Goal: Information Seeking & Learning: Learn about a topic

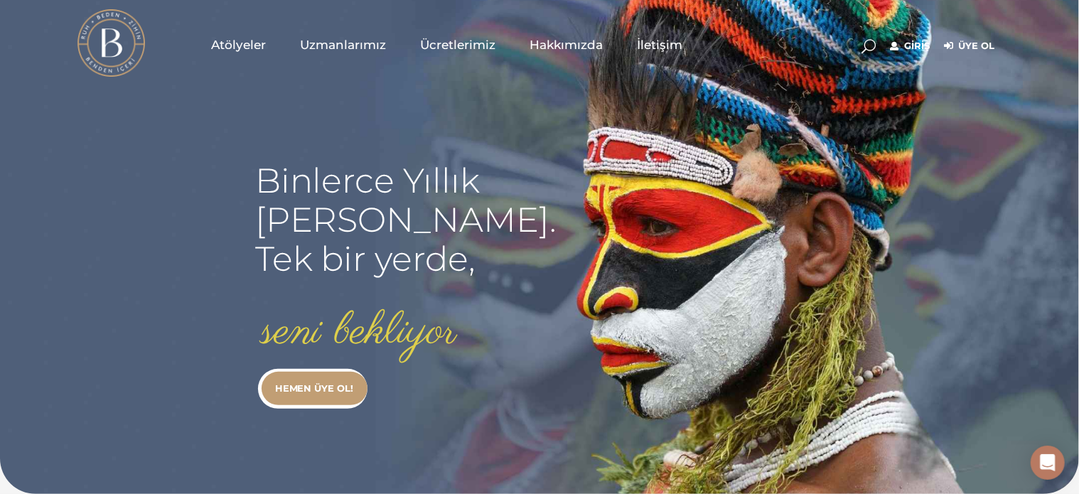
type input "merveerol389@gmail.com"
click at [911, 43] on link "Giriş" at bounding box center [910, 46] width 40 height 17
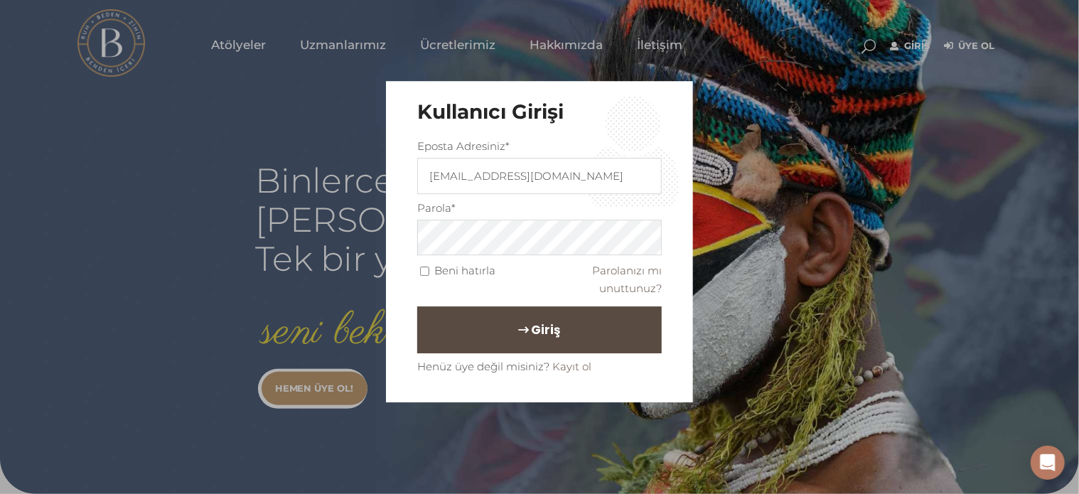
click at [535, 347] on button "Giriş" at bounding box center [539, 329] width 245 height 47
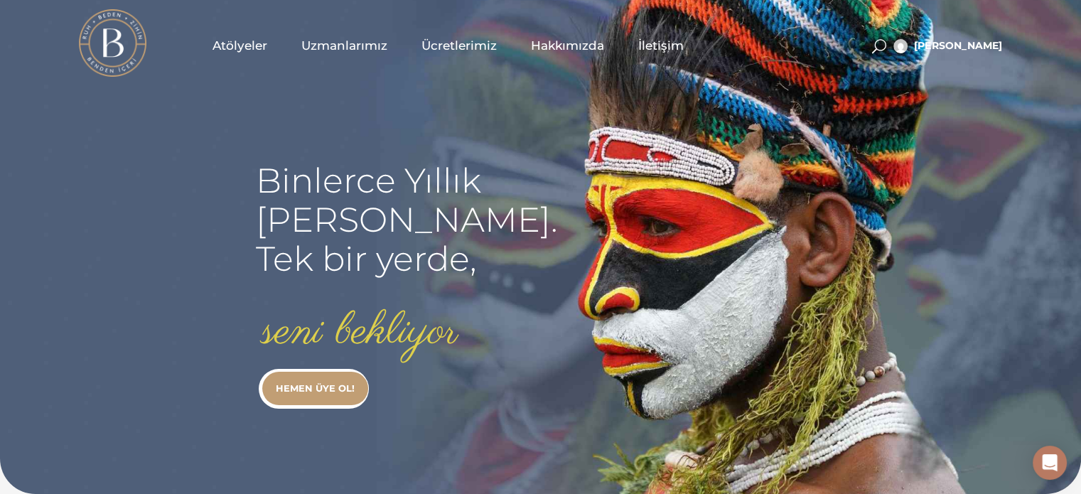
click at [234, 45] on span "Atölyeler" at bounding box center [240, 46] width 55 height 16
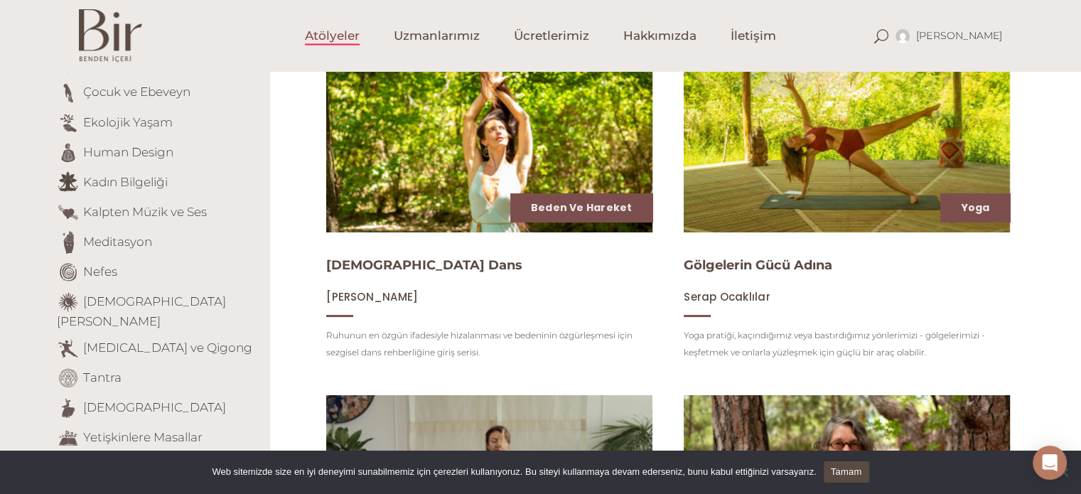
scroll to position [204, 0]
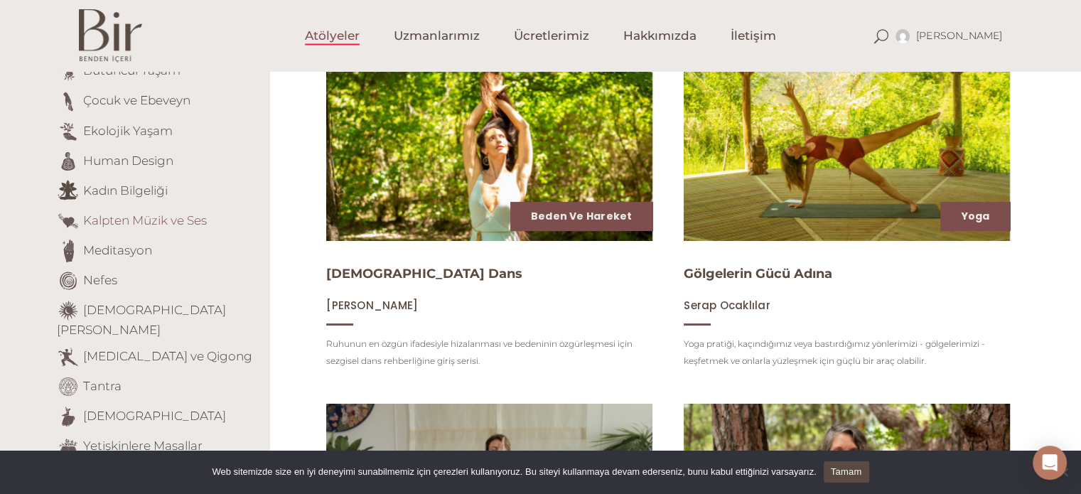
click at [173, 221] on link "Kalpten Müzik ve Ses" at bounding box center [145, 220] width 124 height 14
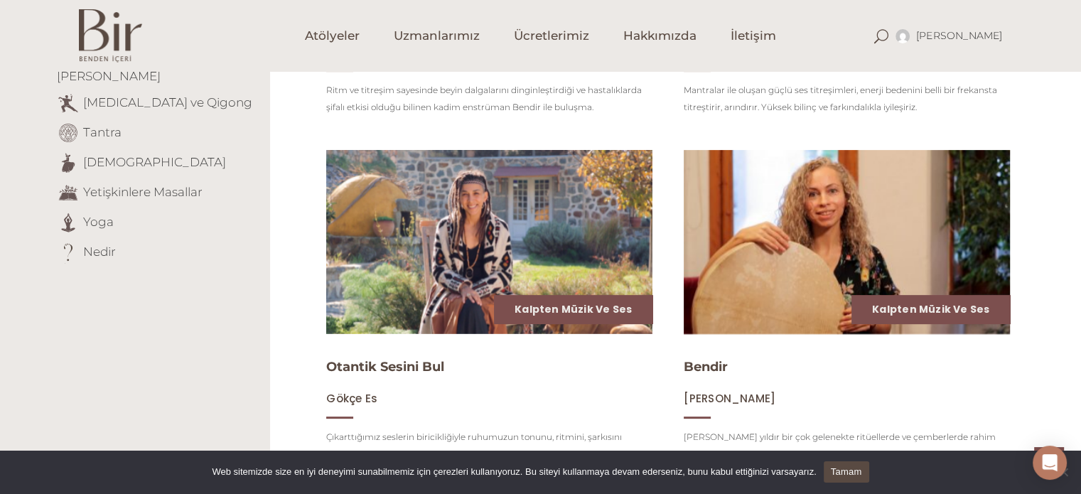
scroll to position [471, 0]
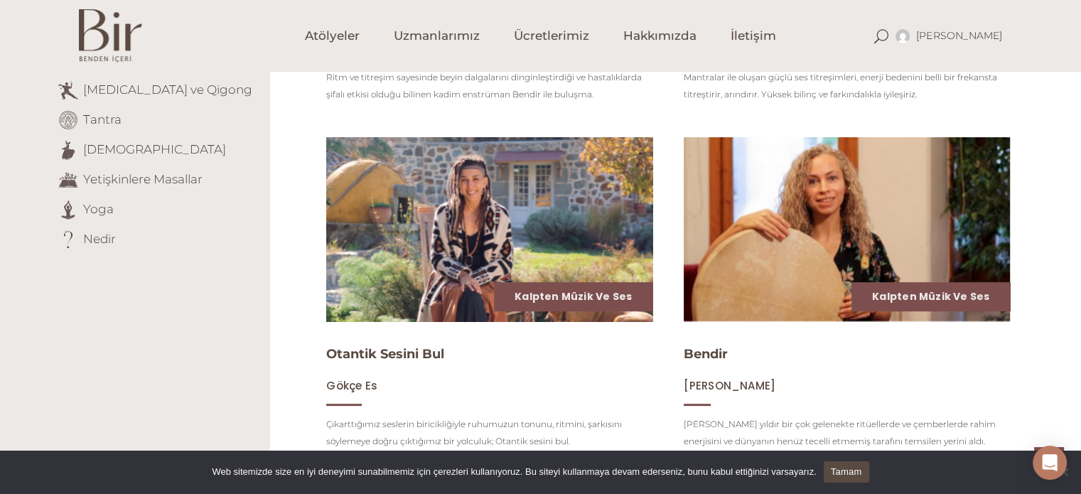
click at [456, 205] on img at bounding box center [489, 229] width 336 height 189
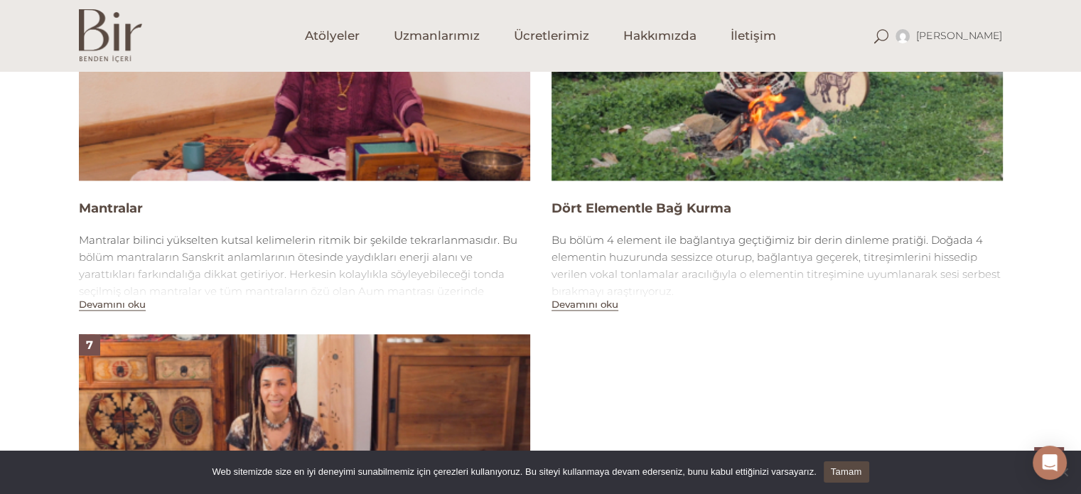
scroll to position [1876, 0]
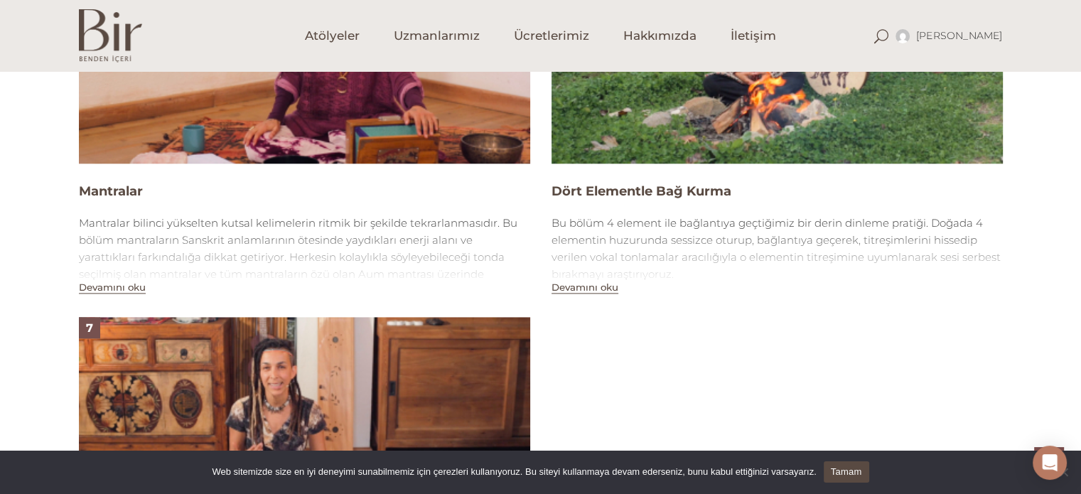
click at [603, 291] on button "Devamını oku" at bounding box center [585, 287] width 67 height 12
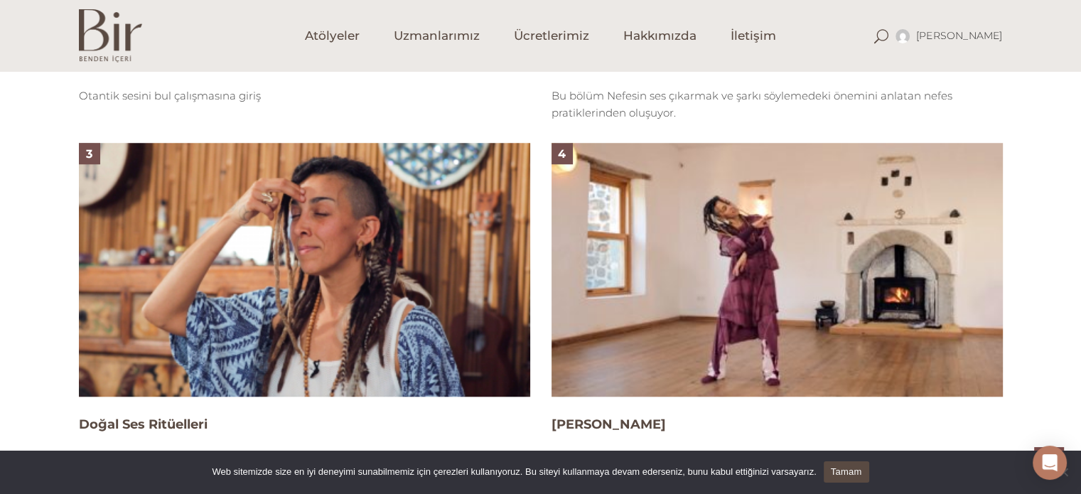
scroll to position [1219, 0]
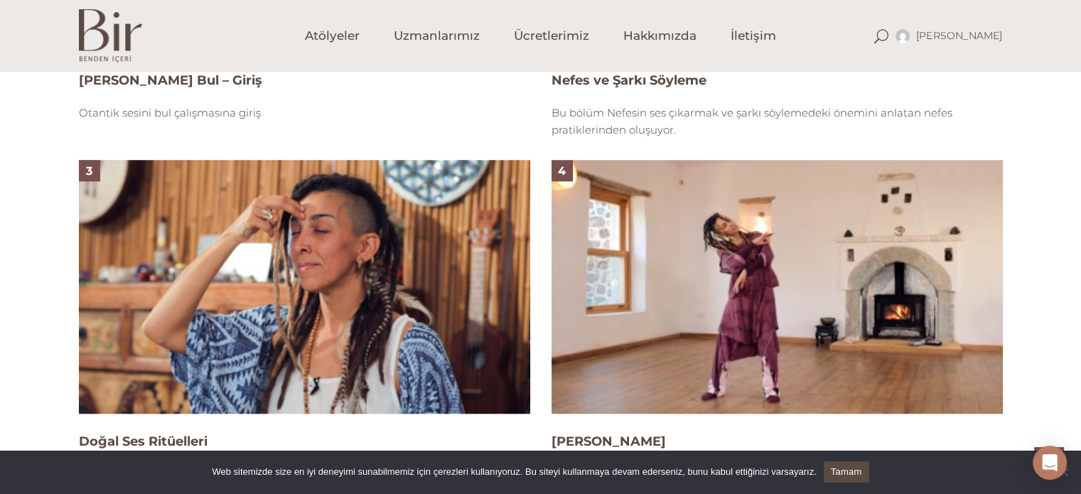
click at [764, 275] on img at bounding box center [777, 287] width 451 height 254
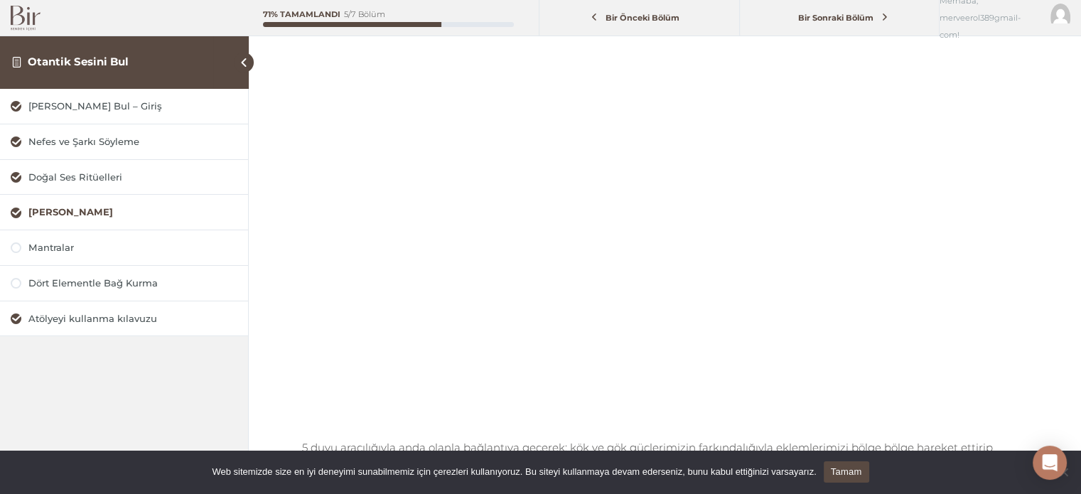
scroll to position [119, 0]
click at [90, 279] on div "Dört Elementle Bağ Kurma" at bounding box center [132, 283] width 209 height 14
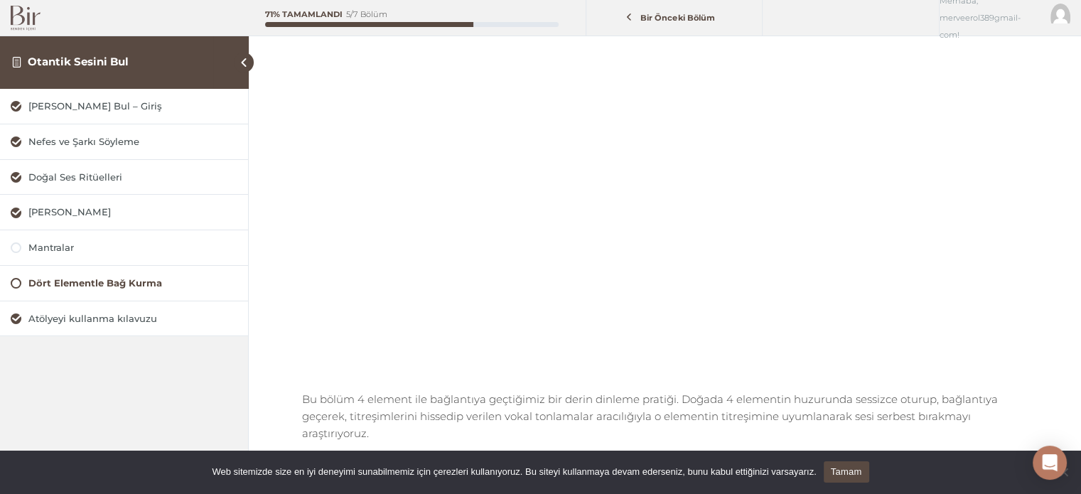
scroll to position [168, 0]
